Goal: Information Seeking & Learning: Learn about a topic

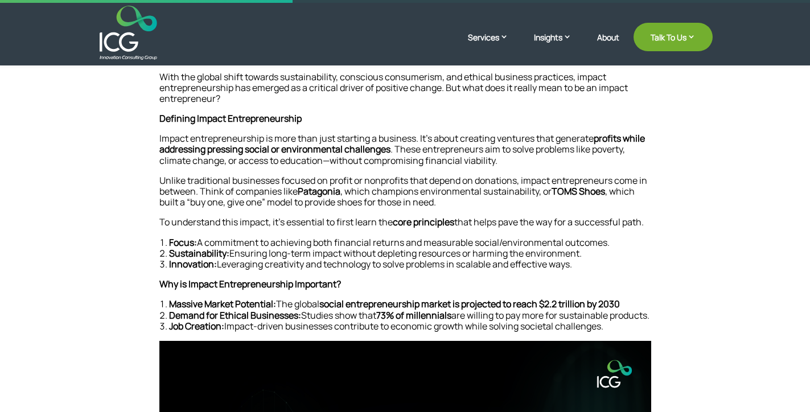
scroll to position [331, 0]
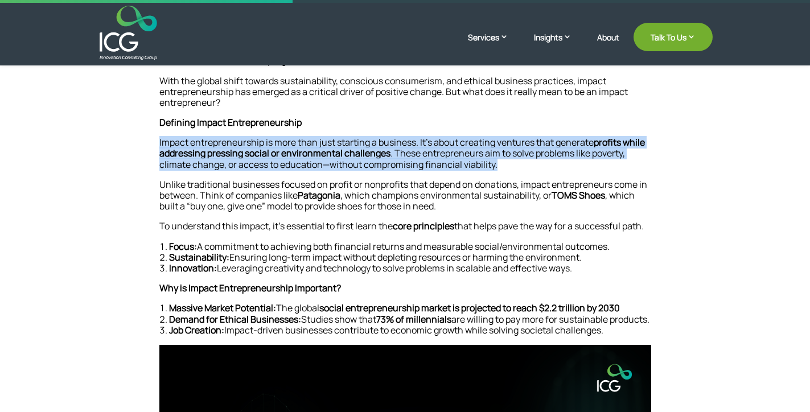
drag, startPoint x: 552, startPoint y: 170, endPoint x: 159, endPoint y: 143, distance: 393.5
click at [159, 143] on p "Impact entrepreneurship is more than just starting a business. It’s about creat…" at bounding box center [405, 158] width 492 height 42
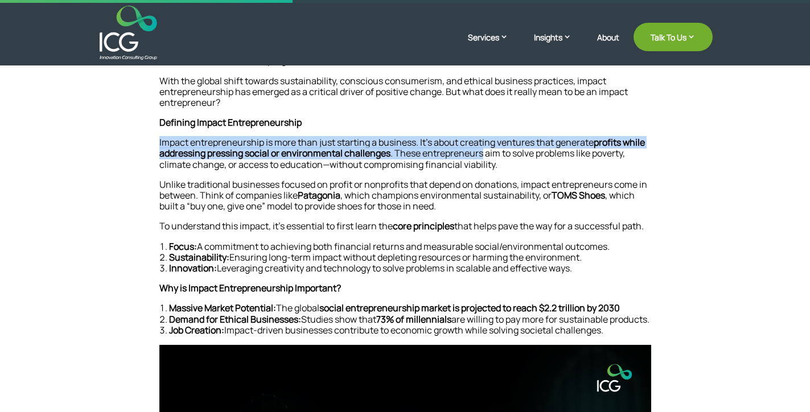
drag, startPoint x: 159, startPoint y: 143, endPoint x: 513, endPoint y: 155, distance: 353.5
click at [513, 155] on p "Impact entrepreneurship is more than just starting a business. It’s about creat…" at bounding box center [405, 158] width 492 height 42
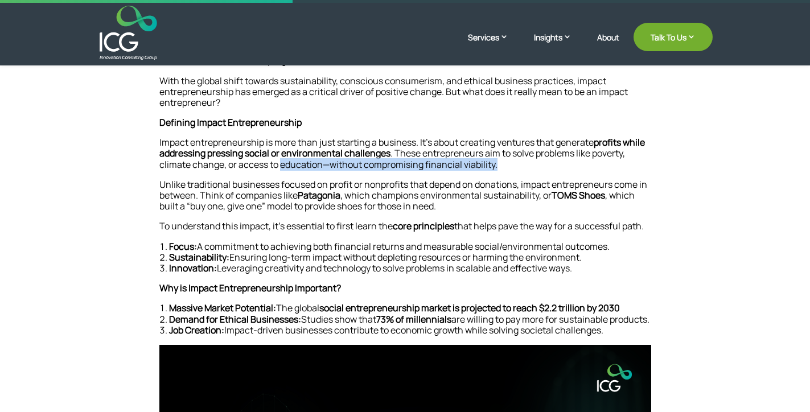
drag, startPoint x: 543, startPoint y: 156, endPoint x: 314, endPoint y: 159, distance: 229.9
click at [315, 159] on p "Impact entrepreneurship is more than just starting a business. It’s about creat…" at bounding box center [405, 158] width 492 height 42
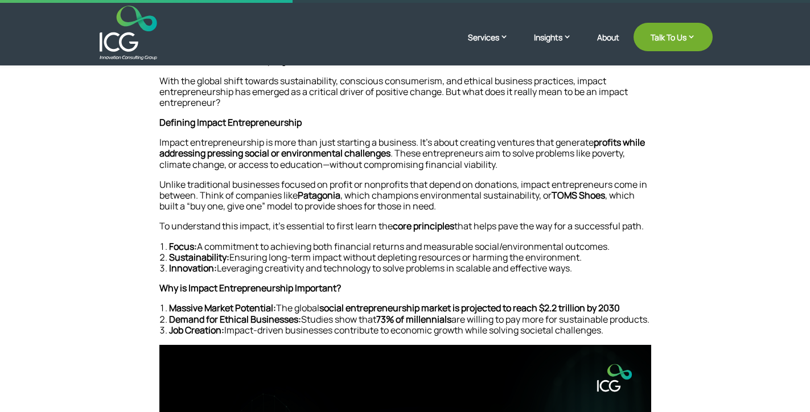
click at [314, 159] on p "Impact entrepreneurship is more than just starting a business. It’s about creat…" at bounding box center [405, 158] width 492 height 42
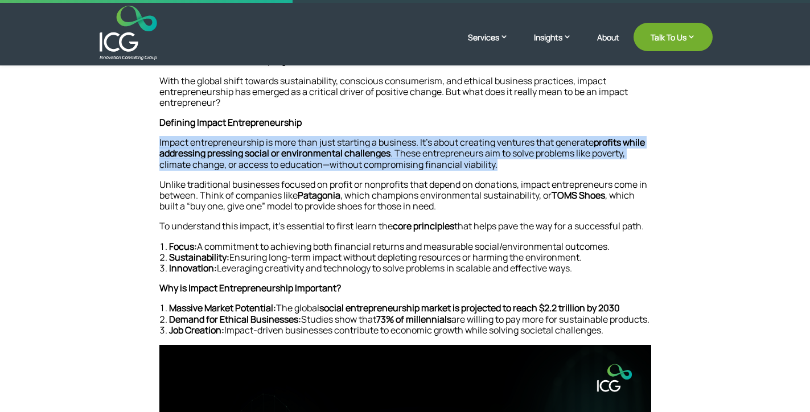
drag, startPoint x: 579, startPoint y: 159, endPoint x: 144, endPoint y: 141, distance: 435.6
drag, startPoint x: 144, startPoint y: 141, endPoint x: 529, endPoint y: 163, distance: 385.8
